Goal: Information Seeking & Learning: Learn about a topic

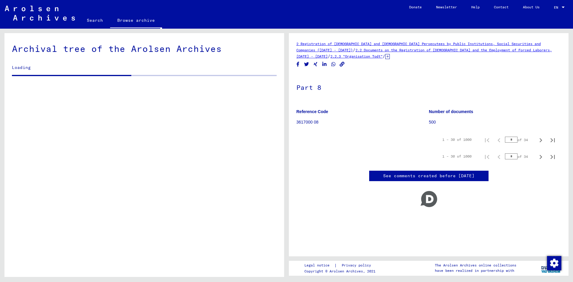
scroll to position [373, 0]
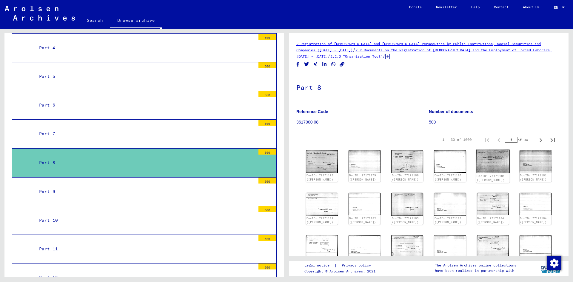
click at [483, 166] on img at bounding box center [493, 162] width 34 height 24
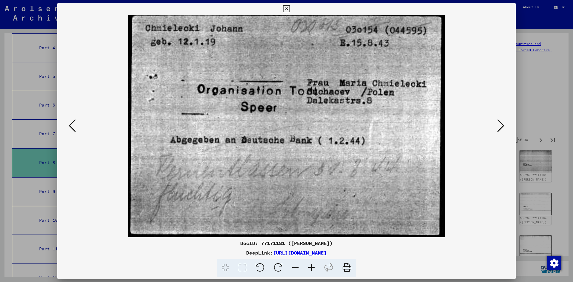
click at [501, 121] on icon at bounding box center [500, 125] width 7 height 14
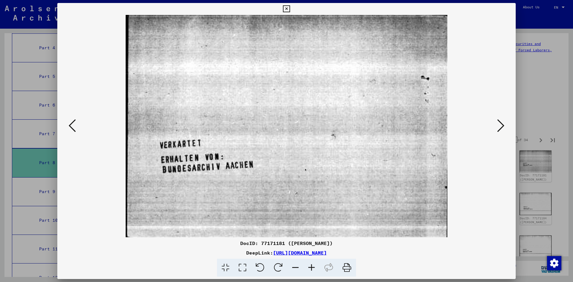
click at [498, 126] on icon at bounding box center [500, 125] width 7 height 14
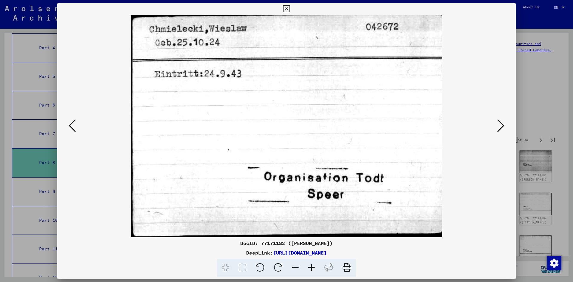
click at [499, 125] on icon at bounding box center [500, 125] width 7 height 14
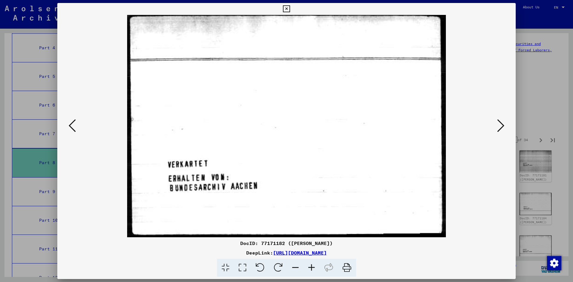
click at [499, 125] on icon at bounding box center [500, 125] width 7 height 14
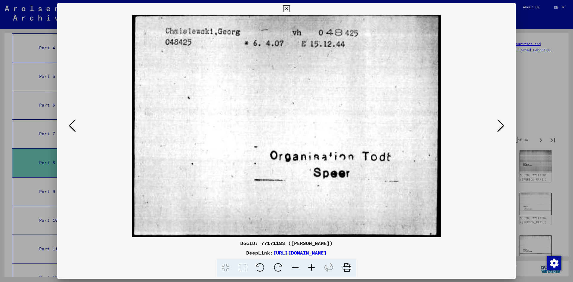
click at [499, 125] on icon at bounding box center [500, 125] width 7 height 14
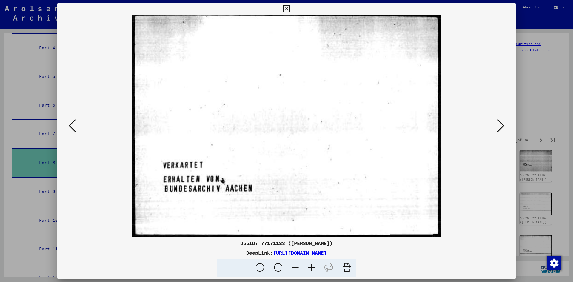
click at [499, 125] on icon at bounding box center [500, 125] width 7 height 14
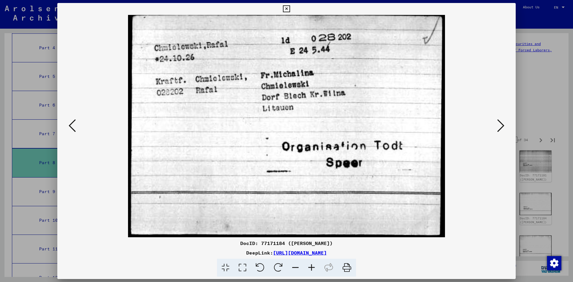
click at [499, 125] on icon at bounding box center [500, 125] width 7 height 14
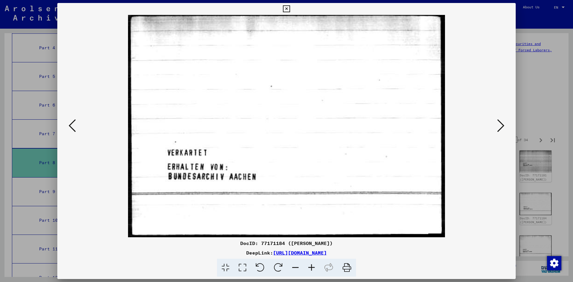
click at [499, 125] on icon at bounding box center [500, 125] width 7 height 14
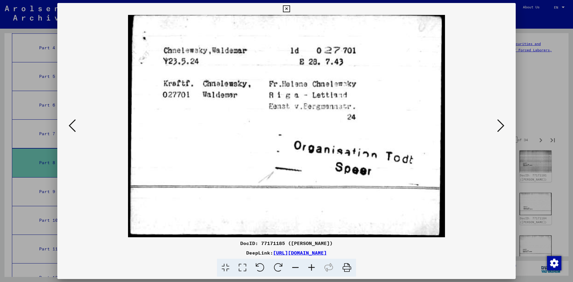
click at [499, 127] on icon at bounding box center [500, 125] width 7 height 14
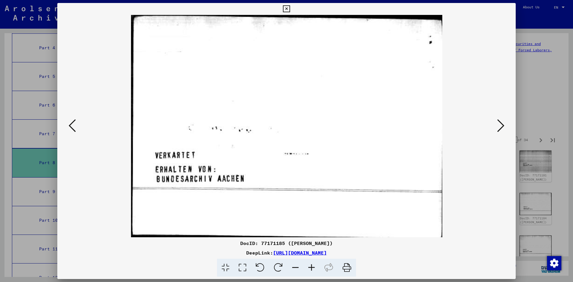
click at [499, 127] on icon at bounding box center [500, 125] width 7 height 14
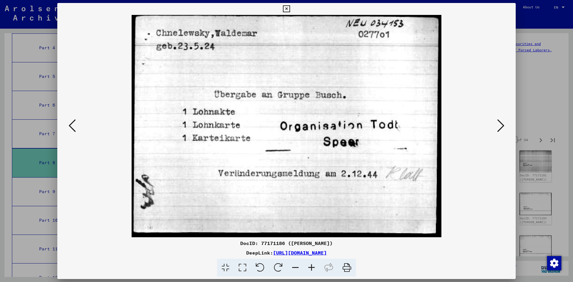
click at [498, 122] on icon at bounding box center [500, 125] width 7 height 14
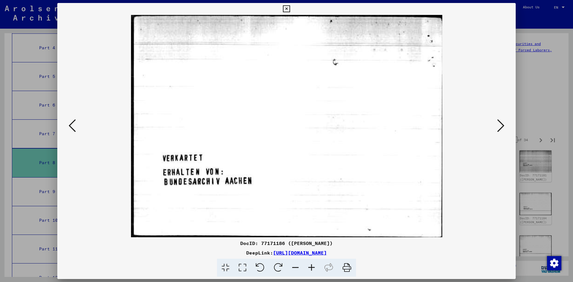
click at [498, 122] on icon at bounding box center [500, 125] width 7 height 14
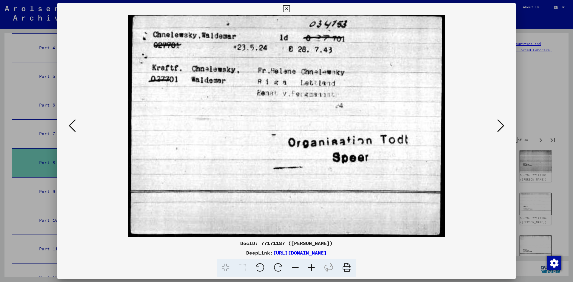
click at [288, 9] on icon at bounding box center [286, 8] width 7 height 7
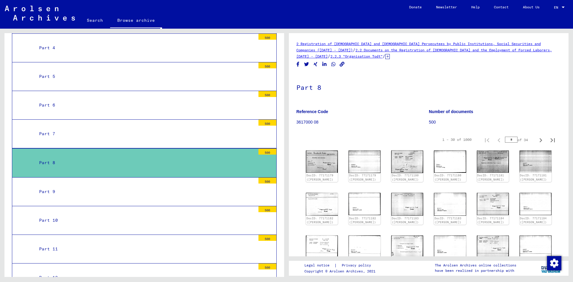
scroll to position [0, 0]
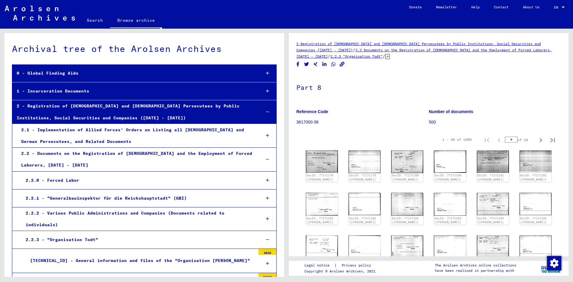
click at [47, 117] on div "2 - Registration of [DEMOGRAPHIC_DATA] and [DEMOGRAPHIC_DATA] Persecutees by Pu…" at bounding box center [134, 111] width 244 height 23
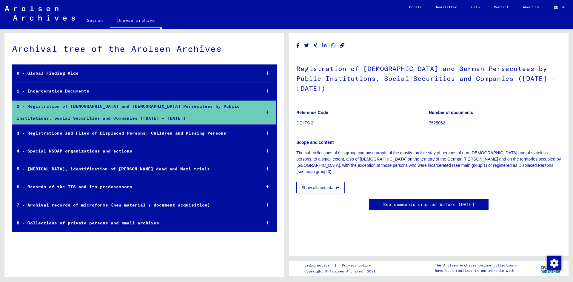
click at [85, 107] on div "2 - Registration of [DEMOGRAPHIC_DATA] and [DEMOGRAPHIC_DATA] Persecutees by Pu…" at bounding box center [134, 112] width 244 height 23
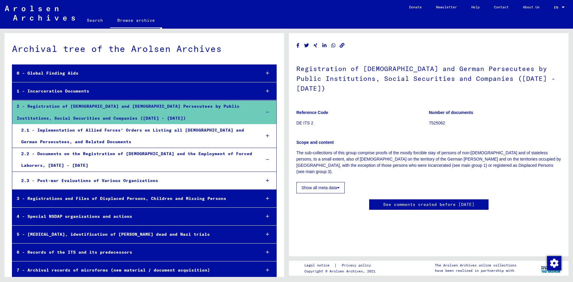
click at [128, 159] on div "2.2 - Documents on the Registration of [DEMOGRAPHIC_DATA] and the Employment of…" at bounding box center [136, 159] width 239 height 23
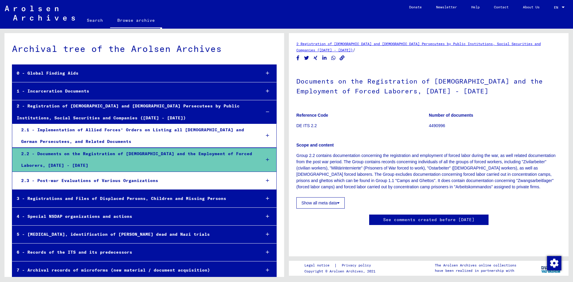
click at [266, 159] on icon at bounding box center [267, 160] width 3 height 4
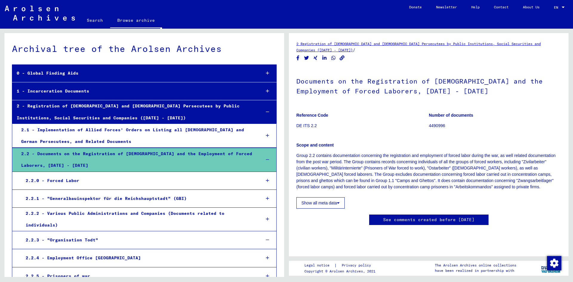
click at [266, 217] on icon at bounding box center [267, 219] width 3 height 4
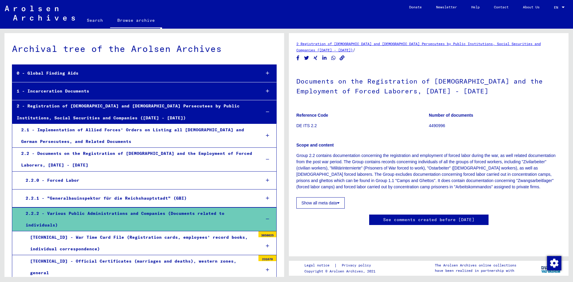
scroll to position [149, 0]
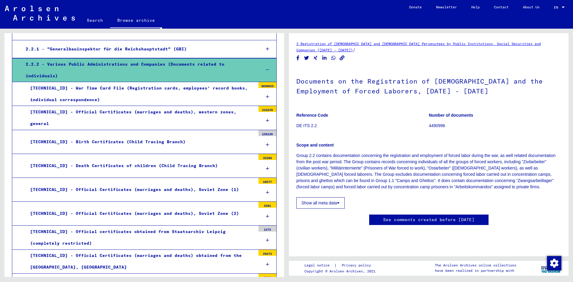
click at [266, 68] on icon at bounding box center [267, 70] width 3 height 4
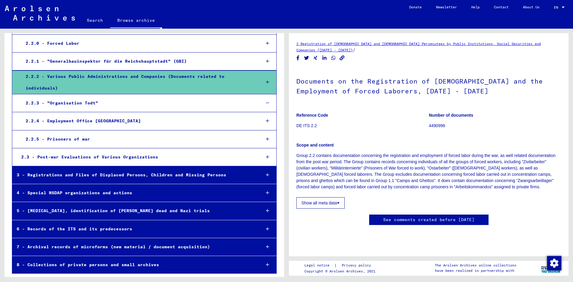
scroll to position [131, 0]
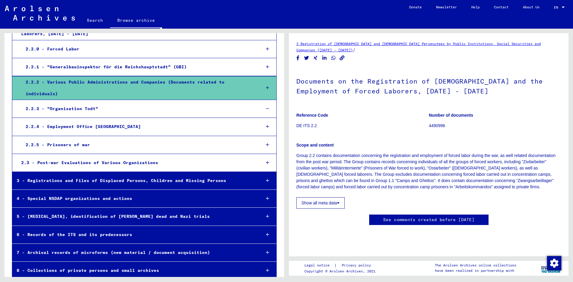
click at [73, 103] on div "2.2.3 - "Organisation Todt"" at bounding box center [138, 109] width 235 height 12
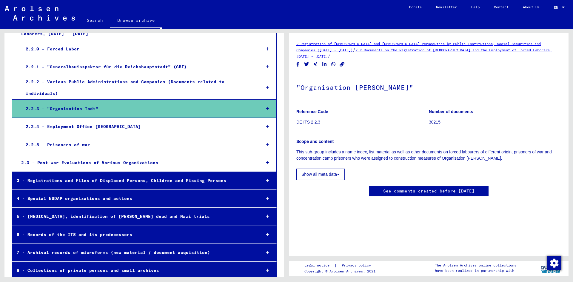
click at [266, 107] on icon at bounding box center [267, 109] width 3 height 4
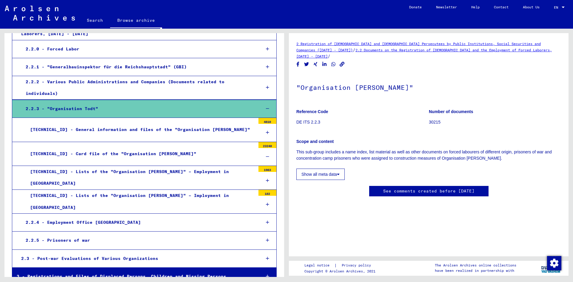
scroll to position [149, 0]
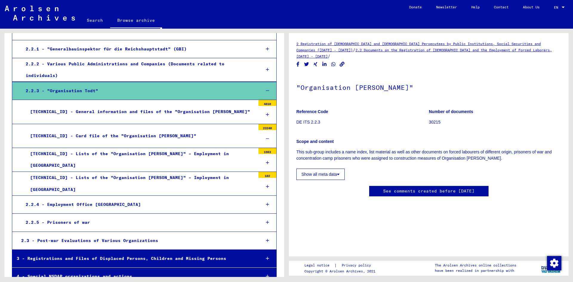
click at [128, 107] on div "[TECHNICAL_ID] - General information and files of the "Organisation [PERSON_NAM…" at bounding box center [141, 112] width 230 height 12
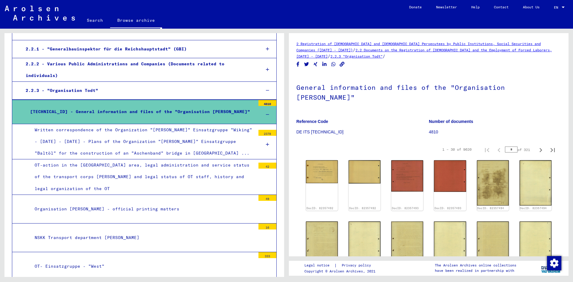
scroll to position [298, 0]
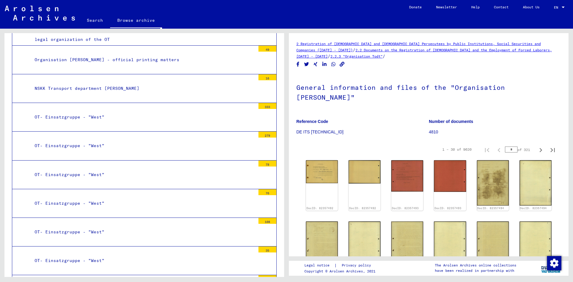
click at [96, 54] on div "Organisation [PERSON_NAME] - official printing matters" at bounding box center [142, 60] width 225 height 12
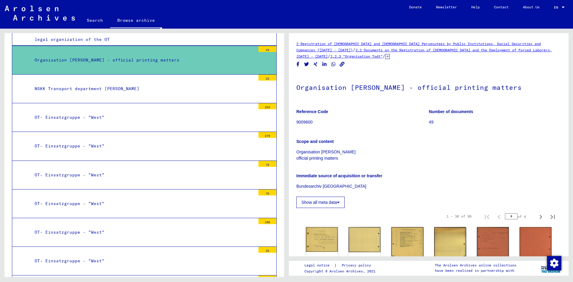
scroll to position [149, 0]
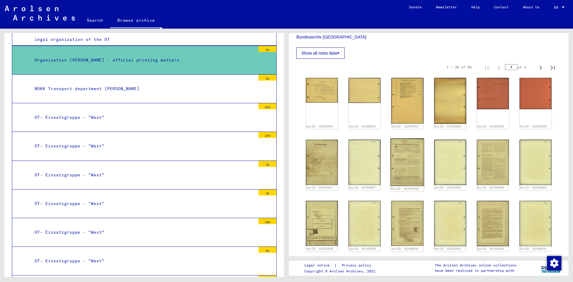
click at [402, 160] on img at bounding box center [408, 162] width 34 height 48
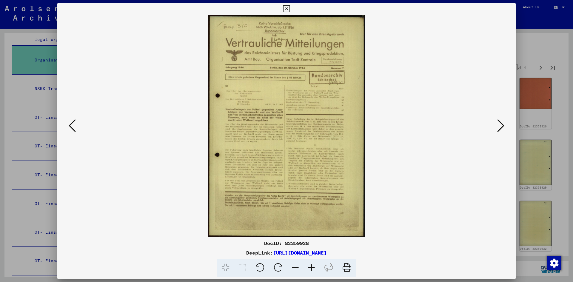
click at [500, 127] on icon at bounding box center [500, 125] width 7 height 14
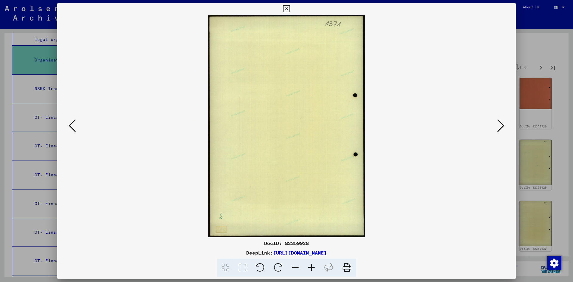
click at [500, 127] on icon at bounding box center [500, 125] width 7 height 14
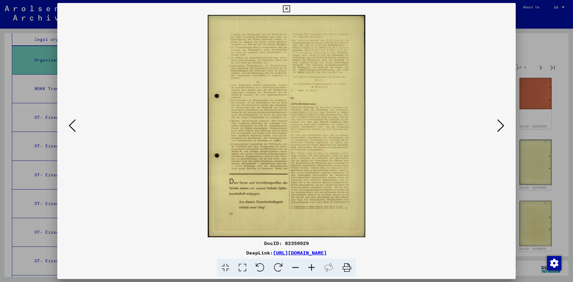
click at [500, 127] on icon at bounding box center [500, 125] width 7 height 14
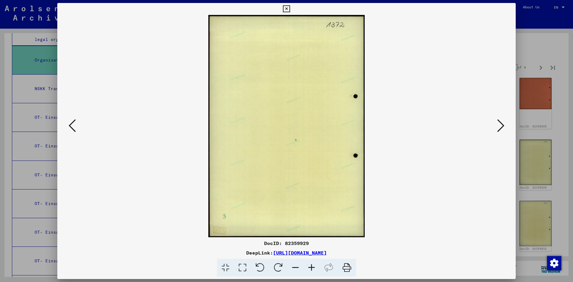
click at [500, 127] on icon at bounding box center [500, 125] width 7 height 14
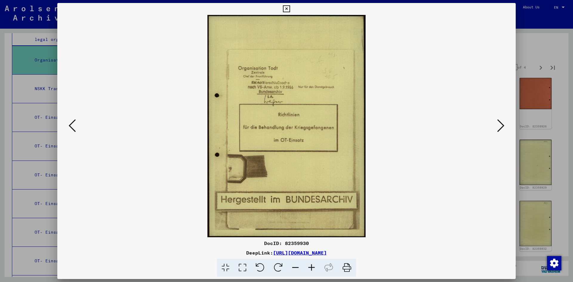
click at [500, 127] on icon at bounding box center [500, 125] width 7 height 14
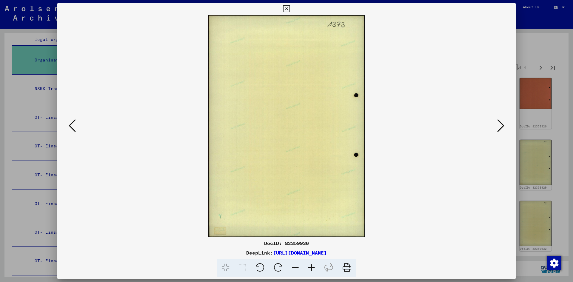
click at [500, 127] on icon at bounding box center [500, 125] width 7 height 14
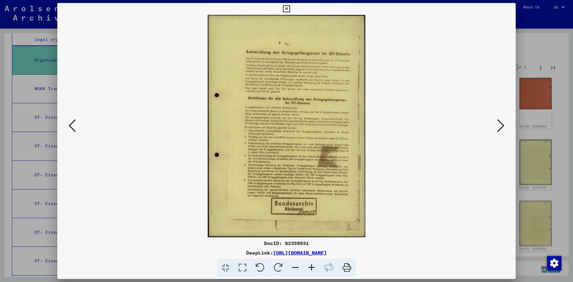
click at [500, 127] on icon at bounding box center [500, 125] width 7 height 14
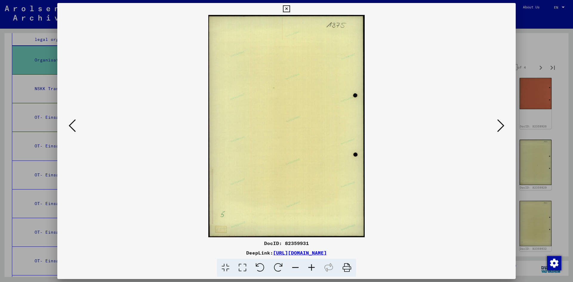
click at [500, 127] on icon at bounding box center [500, 125] width 7 height 14
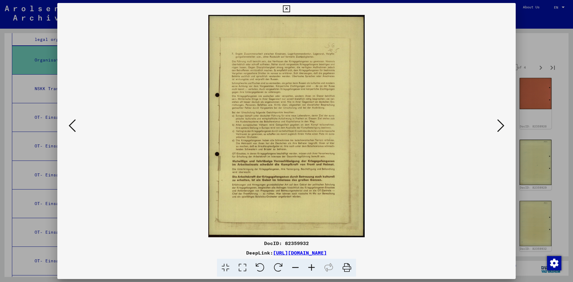
click at [500, 127] on icon at bounding box center [500, 125] width 7 height 14
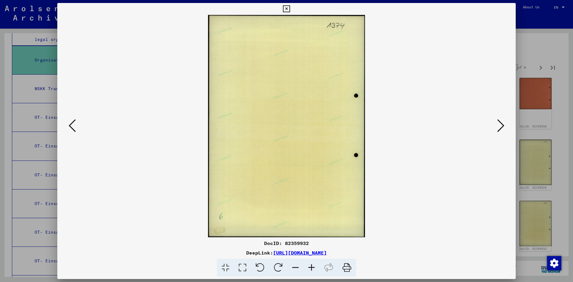
click at [500, 127] on icon at bounding box center [500, 125] width 7 height 14
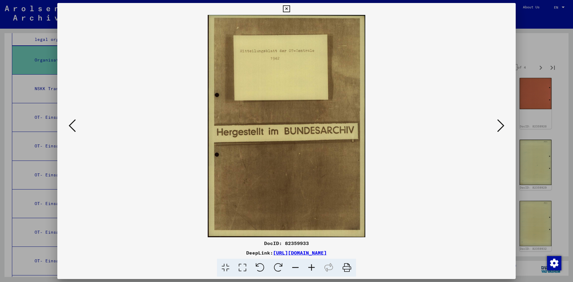
click at [500, 127] on icon at bounding box center [500, 125] width 7 height 14
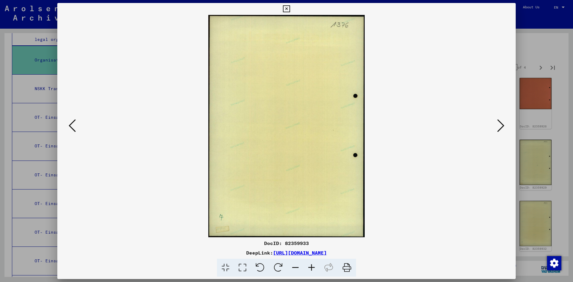
click at [500, 127] on icon at bounding box center [500, 125] width 7 height 14
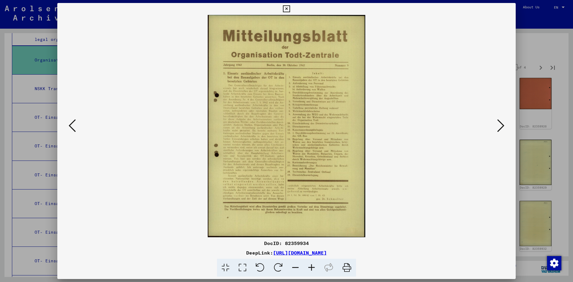
click at [500, 127] on icon at bounding box center [500, 125] width 7 height 14
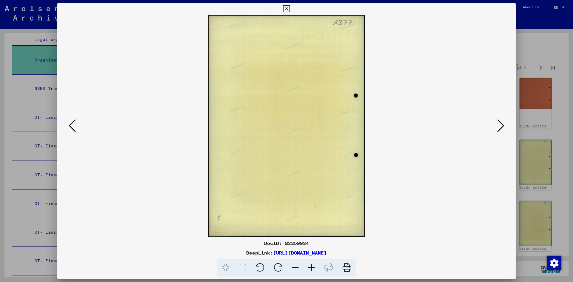
click at [500, 127] on icon at bounding box center [500, 125] width 7 height 14
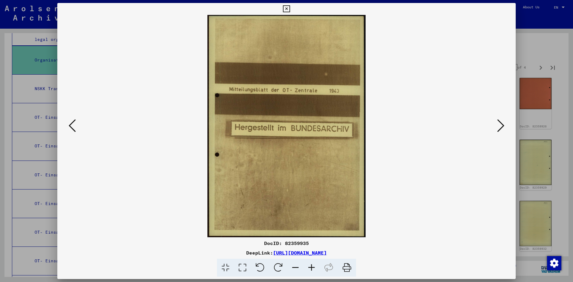
click at [500, 127] on icon at bounding box center [500, 125] width 7 height 14
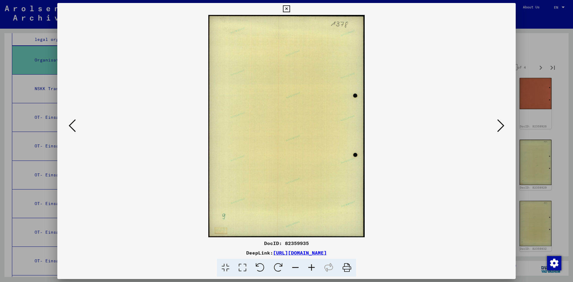
click at [500, 127] on icon at bounding box center [500, 125] width 7 height 14
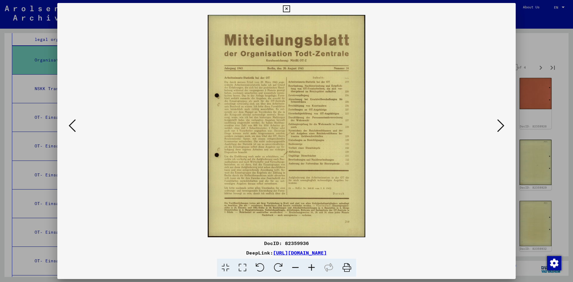
click at [500, 127] on icon at bounding box center [500, 125] width 7 height 14
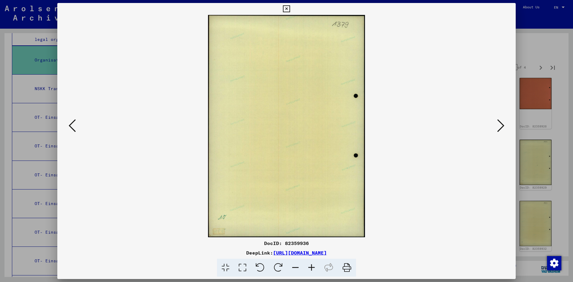
click at [500, 127] on icon at bounding box center [500, 125] width 7 height 14
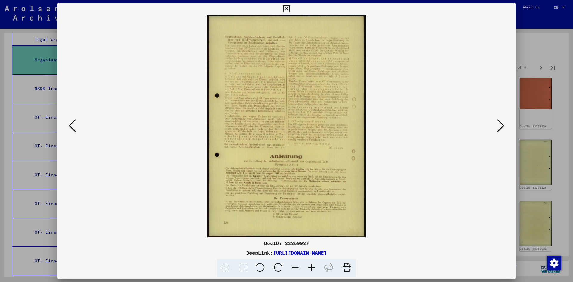
click at [500, 127] on icon at bounding box center [500, 125] width 7 height 14
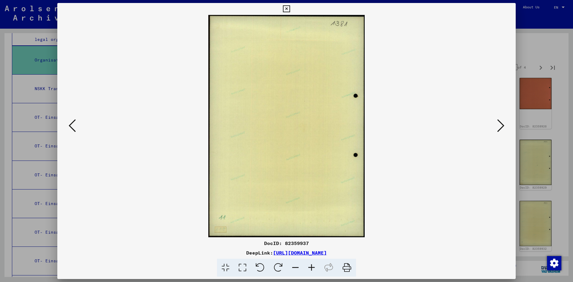
click at [500, 127] on icon at bounding box center [500, 125] width 7 height 14
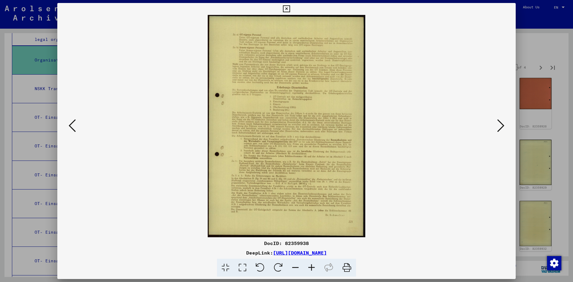
click at [500, 127] on icon at bounding box center [500, 125] width 7 height 14
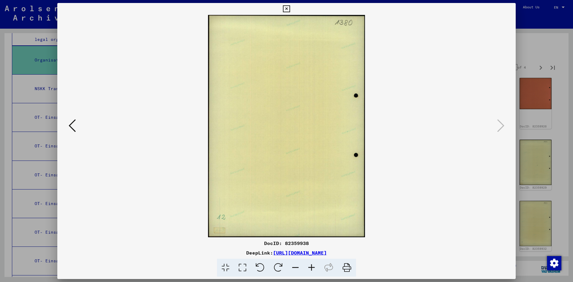
click at [287, 7] on icon at bounding box center [286, 8] width 7 height 7
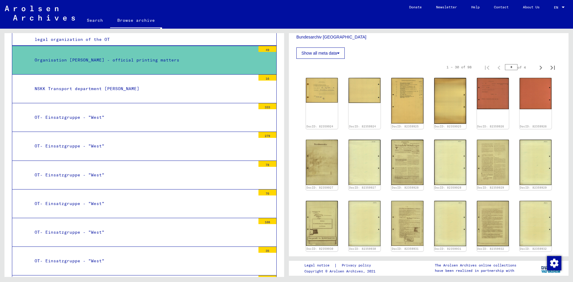
click at [62, 112] on div "OT- Einsatzgruppe - "West"" at bounding box center [142, 118] width 225 height 12
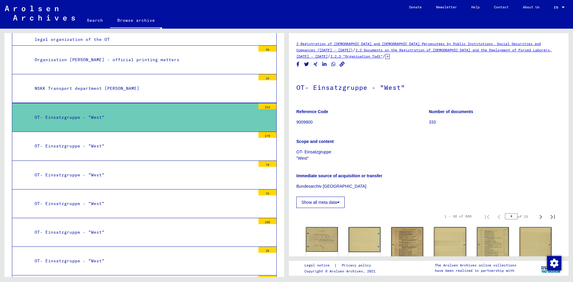
scroll to position [149, 0]
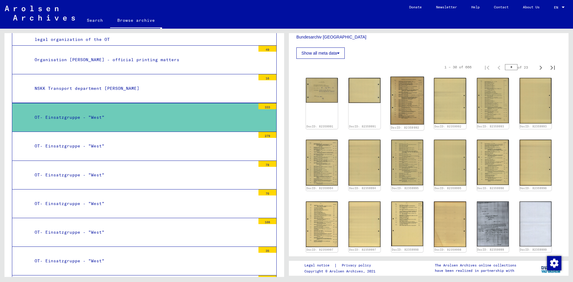
click at [406, 105] on img at bounding box center [408, 101] width 34 height 48
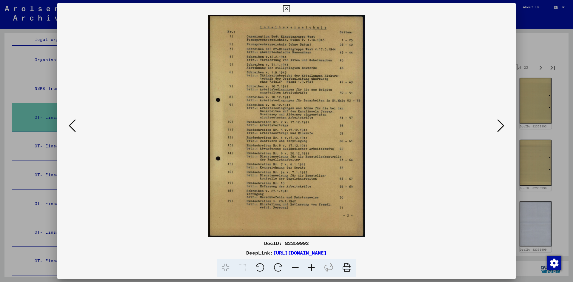
click at [70, 124] on icon at bounding box center [72, 125] width 7 height 14
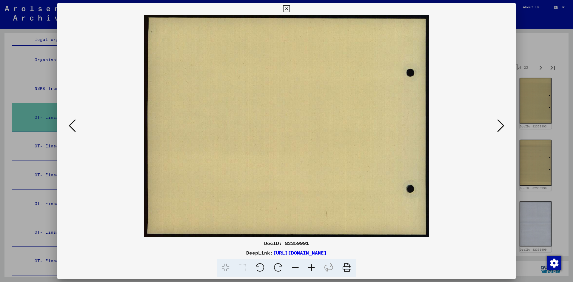
click at [504, 127] on button at bounding box center [500, 126] width 11 height 17
